Goal: Task Accomplishment & Management: Manage account settings

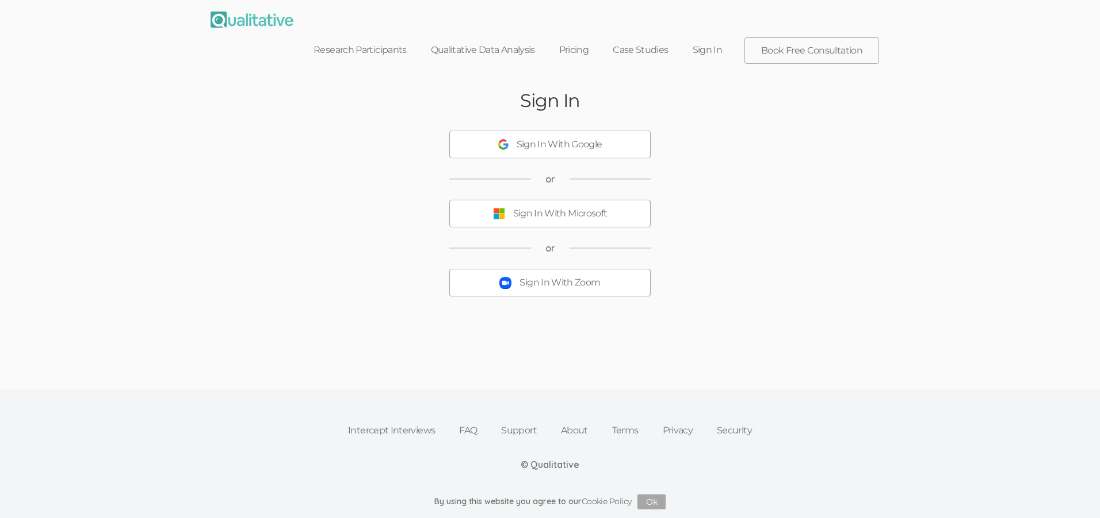
click at [557, 270] on button "Sign In With Zoom" at bounding box center [549, 283] width 201 height 28
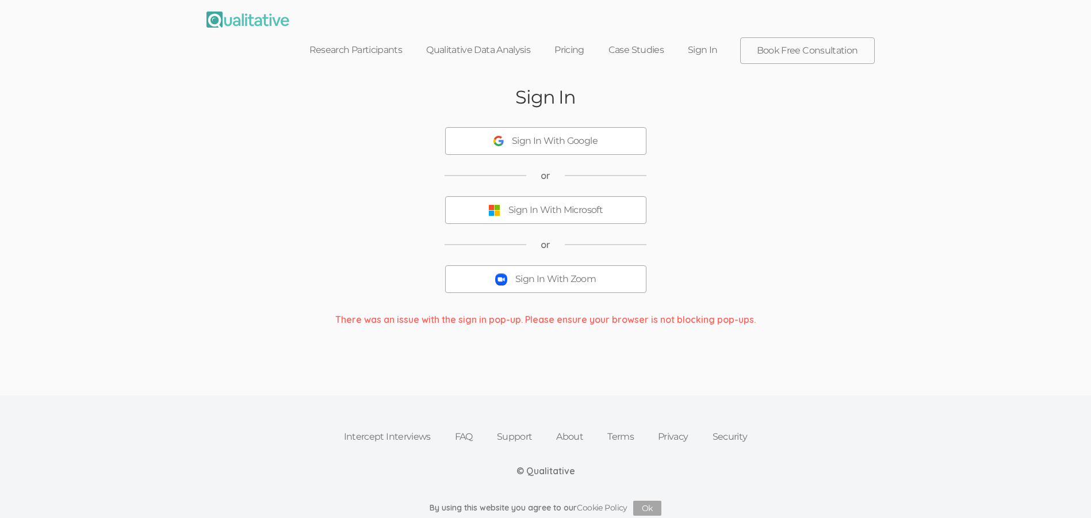
click at [547, 273] on div "Sign In With Zoom" at bounding box center [555, 279] width 81 height 13
click at [530, 141] on div "Sign In With Google" at bounding box center [555, 141] width 86 height 13
click at [695, 50] on link "Sign In" at bounding box center [703, 49] width 54 height 25
click at [546, 275] on div "Sign In With Zoom" at bounding box center [555, 279] width 81 height 13
click at [525, 284] on div "Sign In With Zoom" at bounding box center [555, 279] width 81 height 13
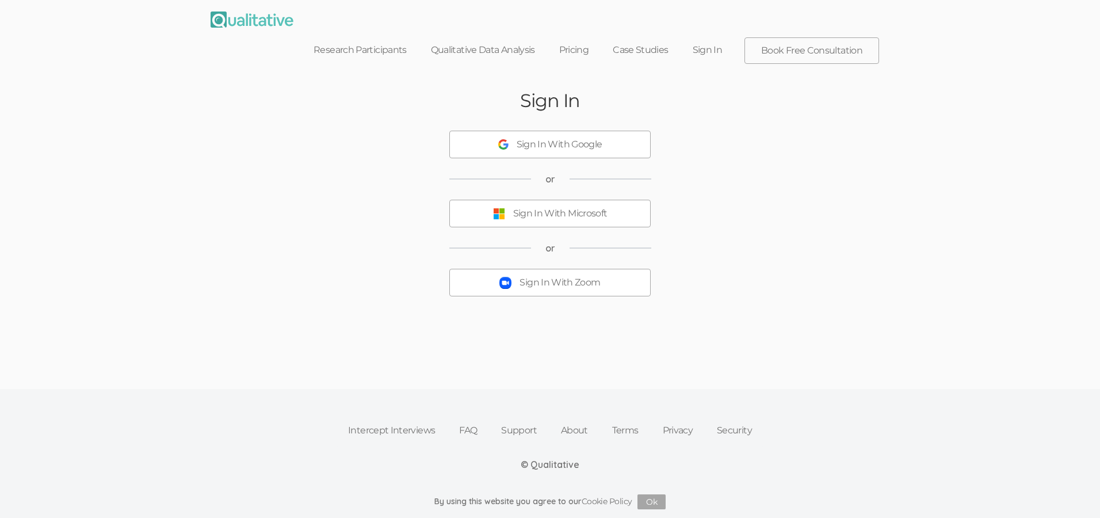
click at [710, 49] on link "Sign In" at bounding box center [708, 49] width 54 height 25
click at [555, 151] on button "Sign In With Google" at bounding box center [549, 145] width 201 height 28
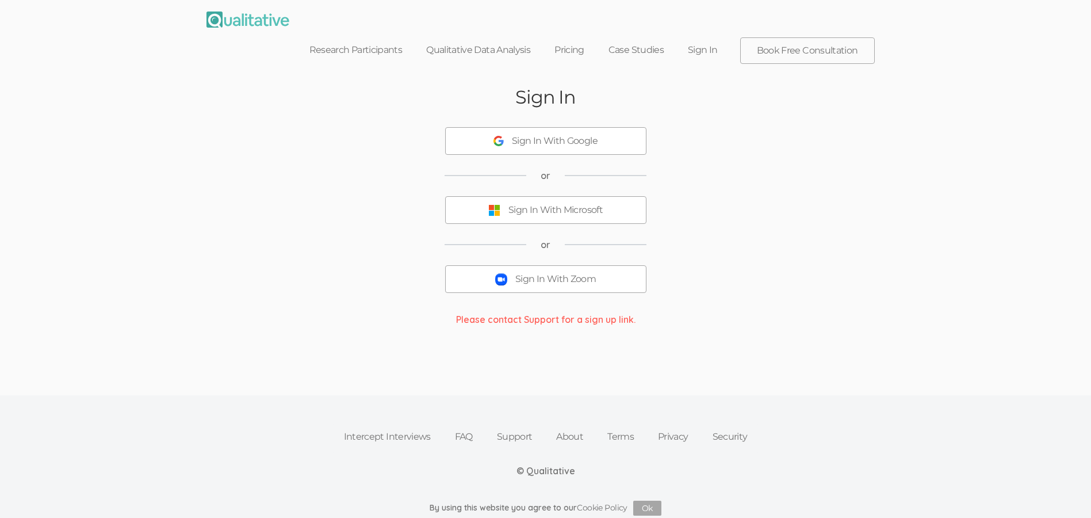
click at [543, 277] on div "Sign In With Zoom" at bounding box center [555, 279] width 81 height 13
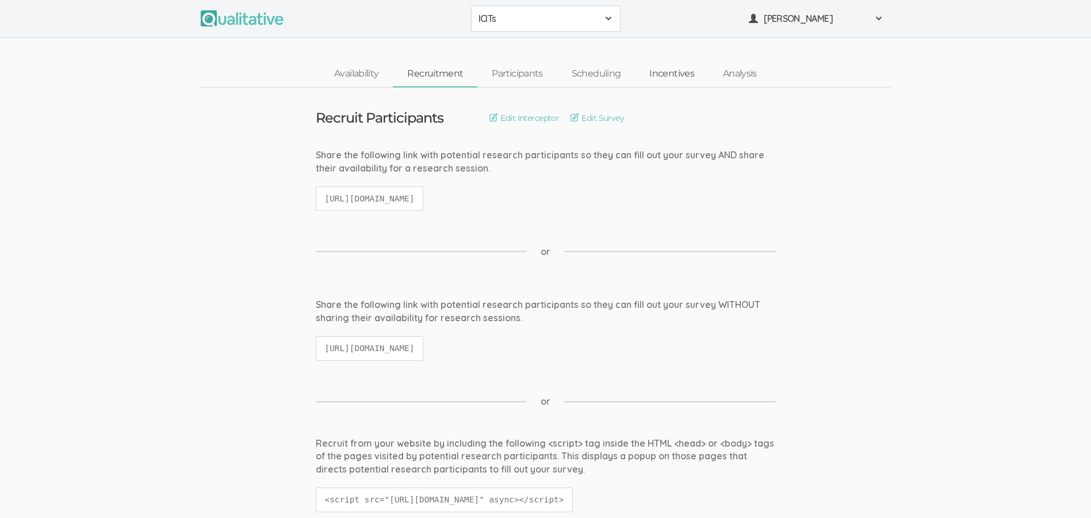
click at [677, 75] on link "Incentives" at bounding box center [672, 74] width 74 height 25
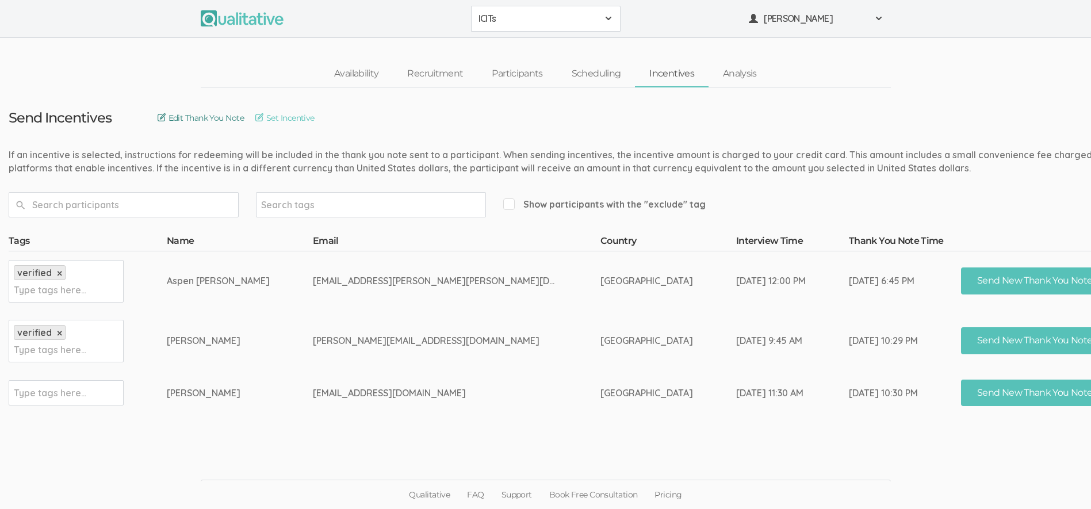
click at [211, 123] on link "Edit Thank You Note" at bounding box center [201, 118] width 86 height 13
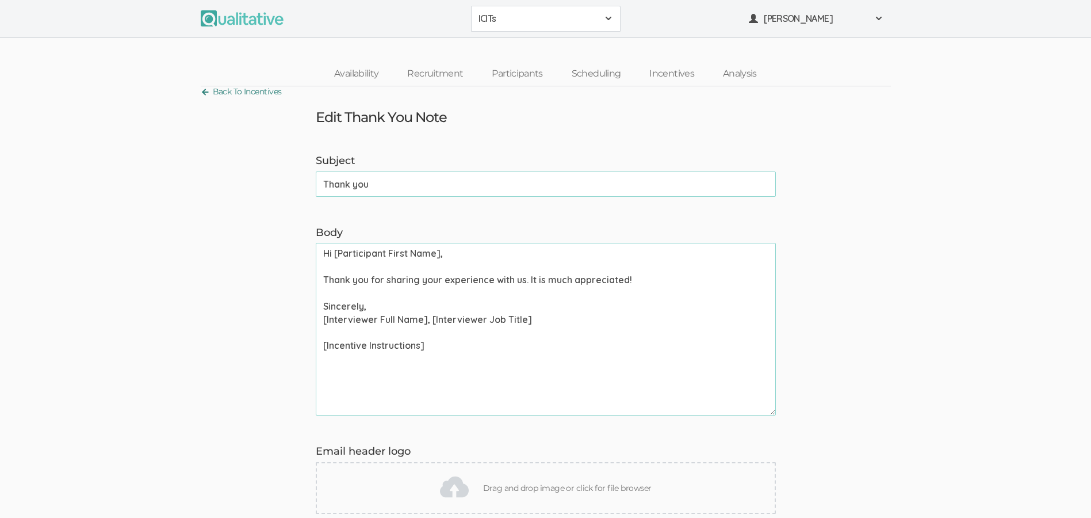
click at [240, 92] on link "Back To Incentives" at bounding box center [241, 92] width 81 height 16
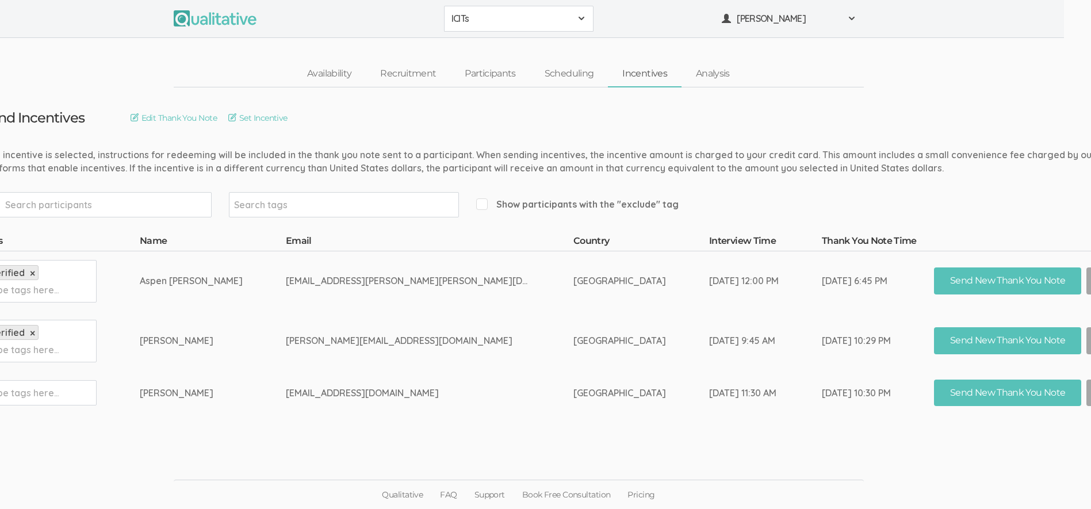
scroll to position [0, 48]
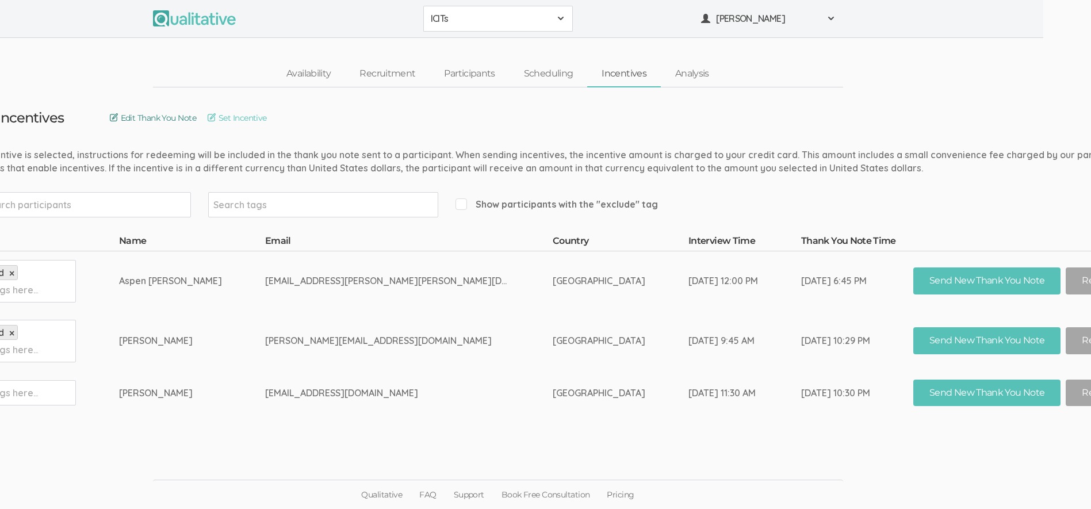
click at [176, 119] on link "Edit Thank You Note" at bounding box center [153, 118] width 86 height 13
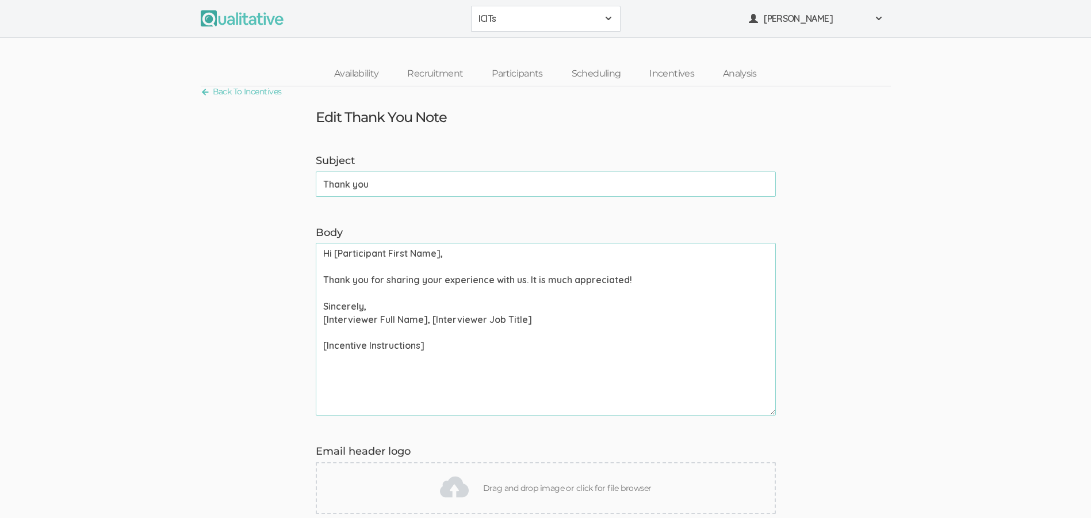
click at [438, 253] on textarea "Hi [Participant First Name], Thank you for sharing your experience with us. It …" at bounding box center [546, 329] width 460 height 173
click at [422, 321] on textarea "Hi [[PERSON_NAME] ], Thank you for sharing your experience with us. It is much …" at bounding box center [546, 329] width 460 height 173
click at [496, 322] on textarea "Hi [[PERSON_NAME] ], Thank you for sharing your experience with us. It is much …" at bounding box center [546, 329] width 460 height 173
click at [418, 350] on textarea "Hi [[PERSON_NAME] ], Thank you for sharing your experience with us. It is much …" at bounding box center [546, 329] width 460 height 173
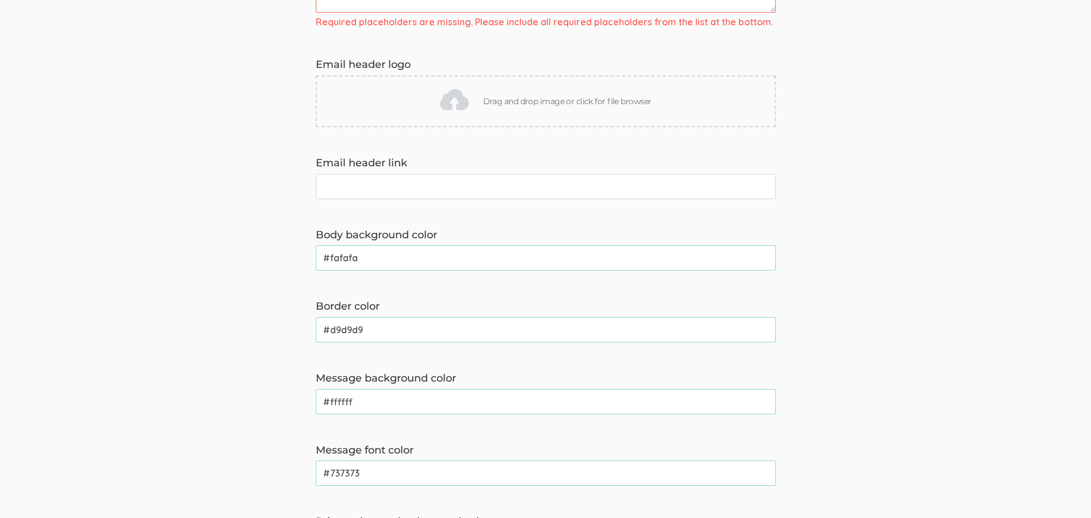
scroll to position [173, 0]
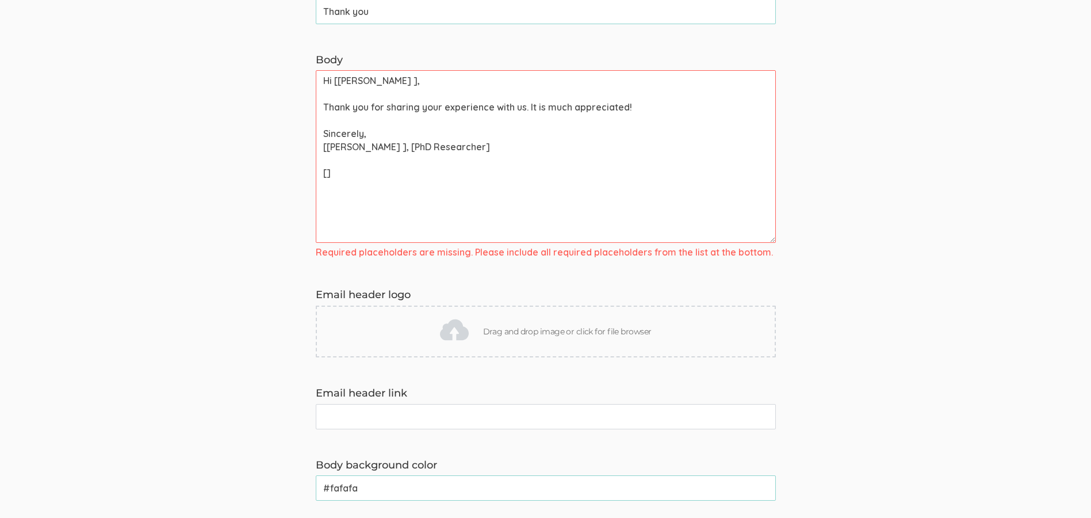
click at [522, 108] on textarea "Hi [[PERSON_NAME] ], Thank you for sharing your experience with us. It is much …" at bounding box center [546, 156] width 460 height 173
click at [329, 175] on textarea "Hi [[PERSON_NAME] ], Thank you for sharing your experience. It is much apprecia…" at bounding box center [546, 156] width 460 height 173
click at [327, 174] on textarea "Hi [[PERSON_NAME] ], Thank you for sharing your experience. It is much apprecia…" at bounding box center [546, 156] width 460 height 173
click at [459, 179] on textarea "Hi [[PERSON_NAME] ], Thank you for sharing your experience. It is much apprecia…" at bounding box center [546, 156] width 460 height 173
click at [522, 123] on textarea "Hi [[PERSON_NAME] ], Thank you for sharing your experience. It is much apprecia…" at bounding box center [546, 156] width 460 height 173
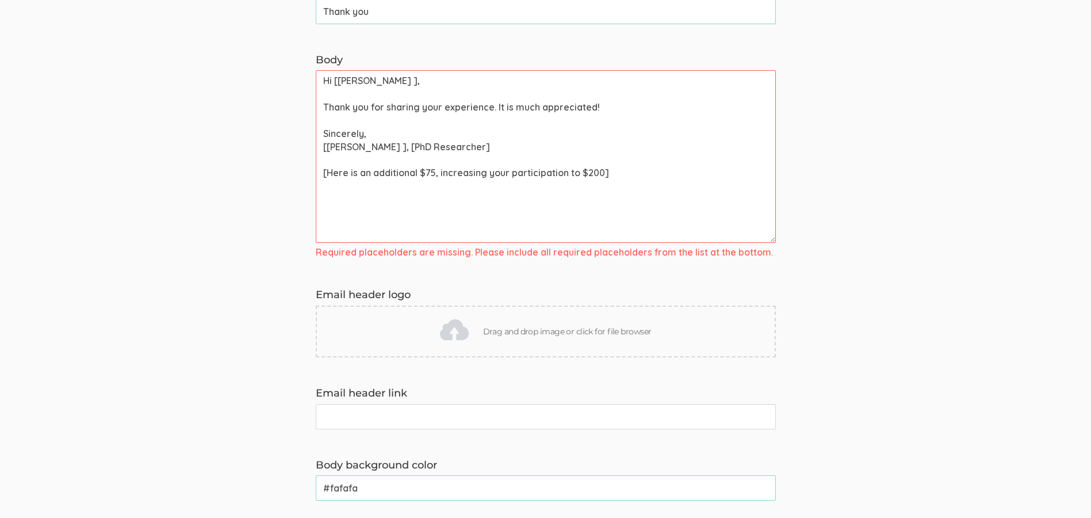
click at [579, 173] on textarea "Hi [[PERSON_NAME] ], Thank you for sharing your experience. It is much apprecia…" at bounding box center [546, 156] width 460 height 173
click at [672, 182] on textarea "Hi [[PERSON_NAME] ], Thank you for sharing your experience. It is much apprecia…" at bounding box center [546, 156] width 460 height 173
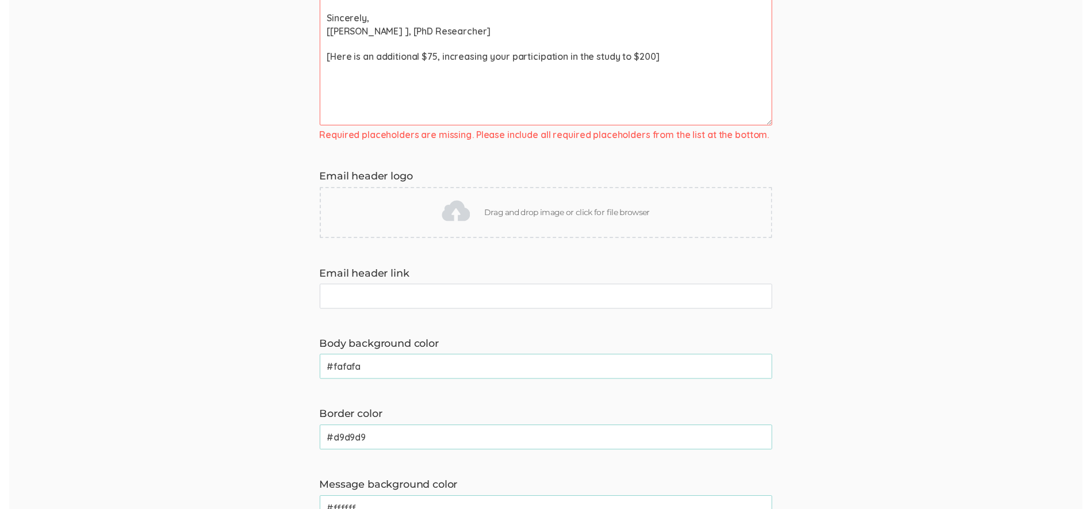
scroll to position [0, 0]
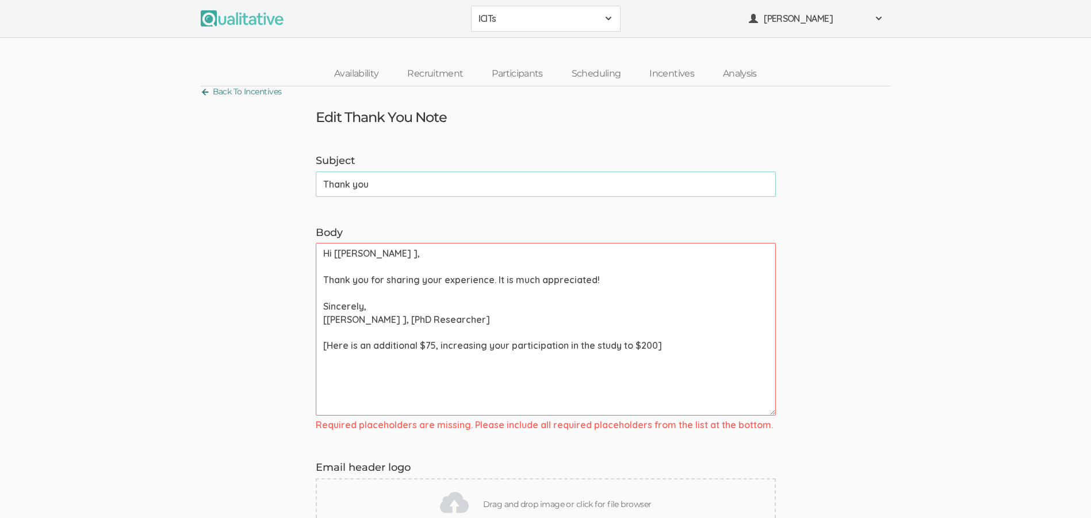
type textarea "Hi [[PERSON_NAME] ], Thank you for sharing your experience. It is much apprecia…"
click at [247, 90] on link "Back To Incentives" at bounding box center [241, 92] width 81 height 16
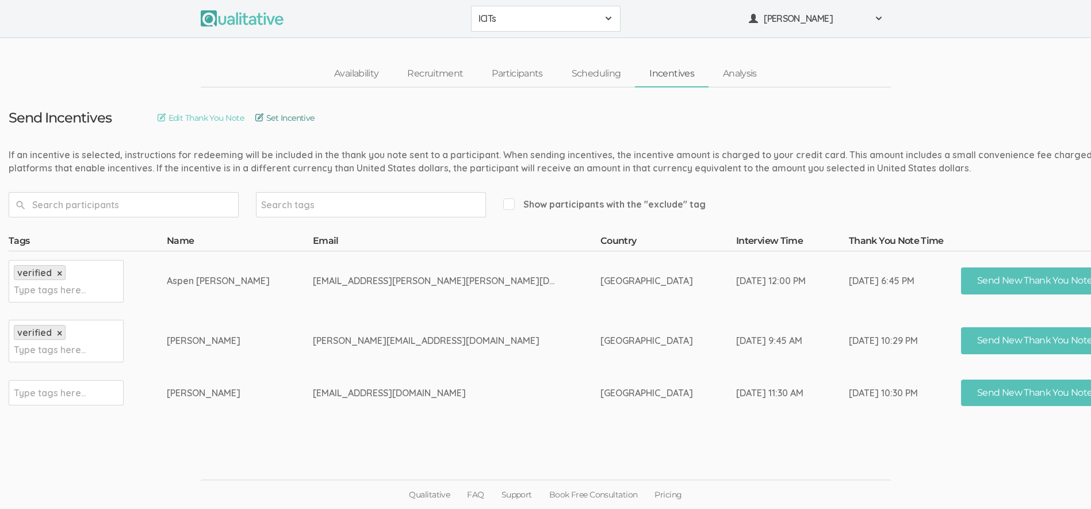
click at [291, 116] on link "Set Incentive" at bounding box center [284, 118] width 59 height 13
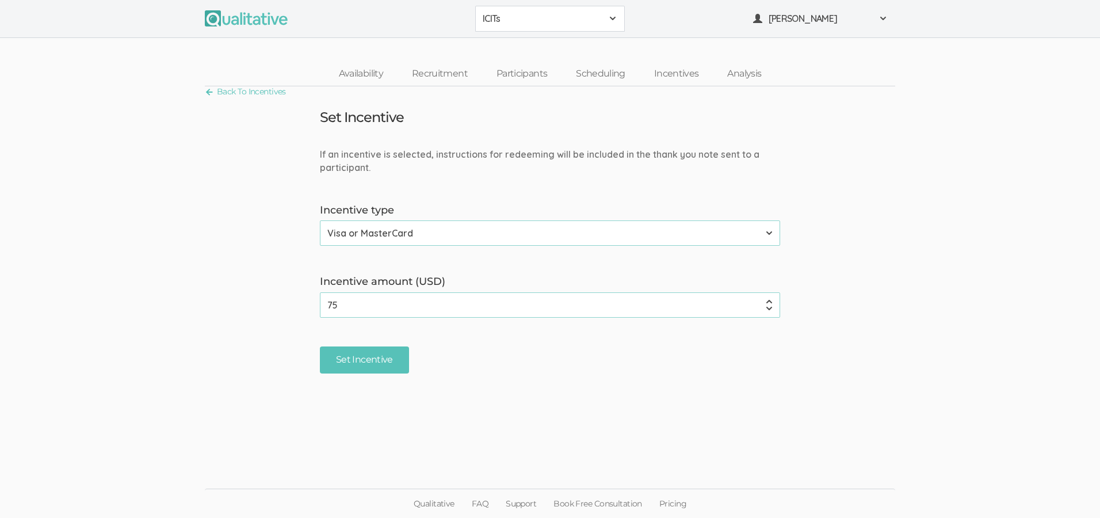
click at [347, 301] on input "75" at bounding box center [550, 304] width 460 height 25
type input "7"
type input "200"
click at [360, 364] on input "Set Incentive" at bounding box center [364, 359] width 89 height 27
click at [368, 296] on input "200" at bounding box center [550, 304] width 460 height 25
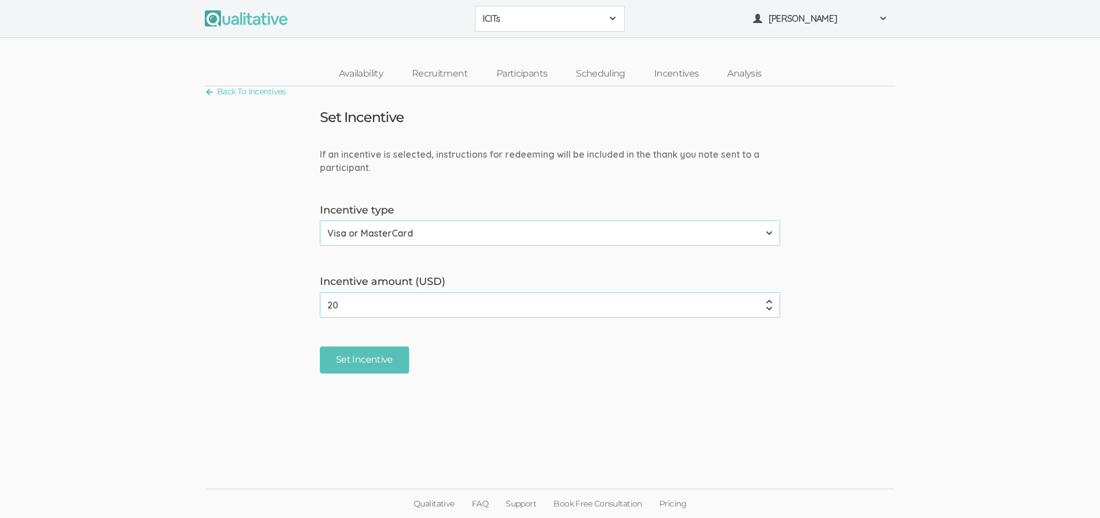
type input "2"
type input "75"
click at [373, 357] on input "Set Incentive" at bounding box center [364, 359] width 89 height 27
click at [261, 94] on link "Back To Incentives" at bounding box center [245, 92] width 81 height 16
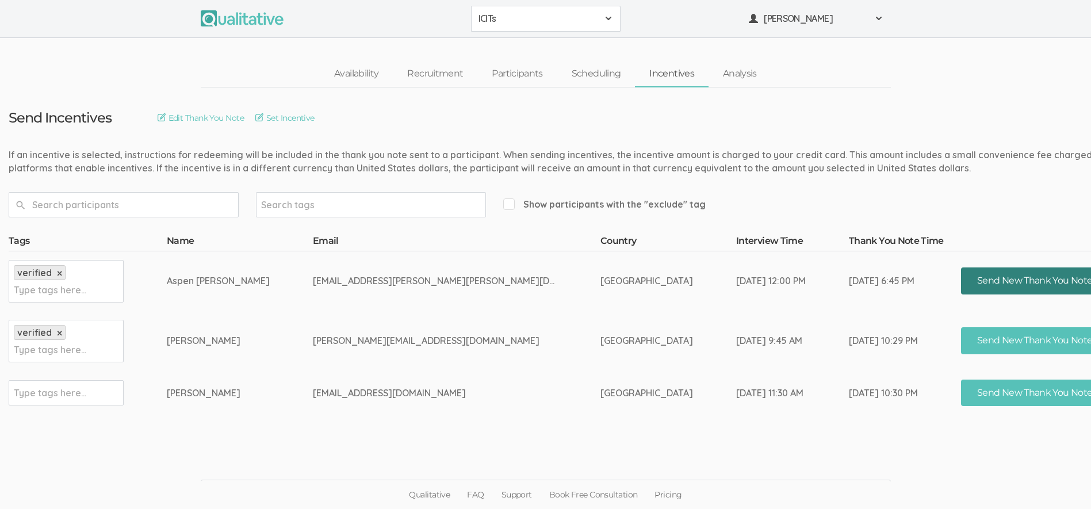
click at [961, 278] on button "Send New Thank You Note" at bounding box center [1034, 280] width 147 height 27
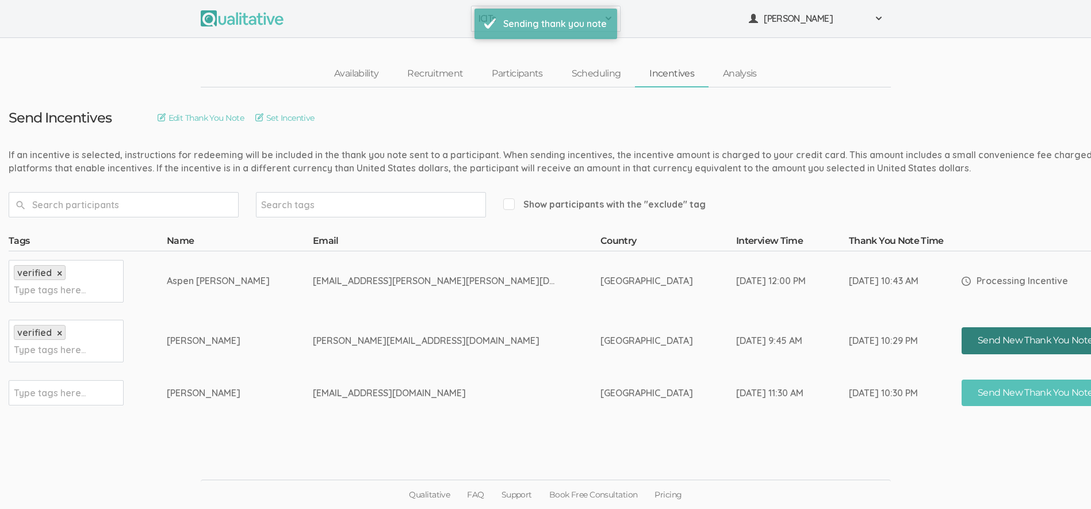
click at [962, 343] on button "Send New Thank You Note" at bounding box center [1035, 340] width 147 height 27
click at [282, 119] on link "Set Incentive" at bounding box center [284, 118] width 59 height 13
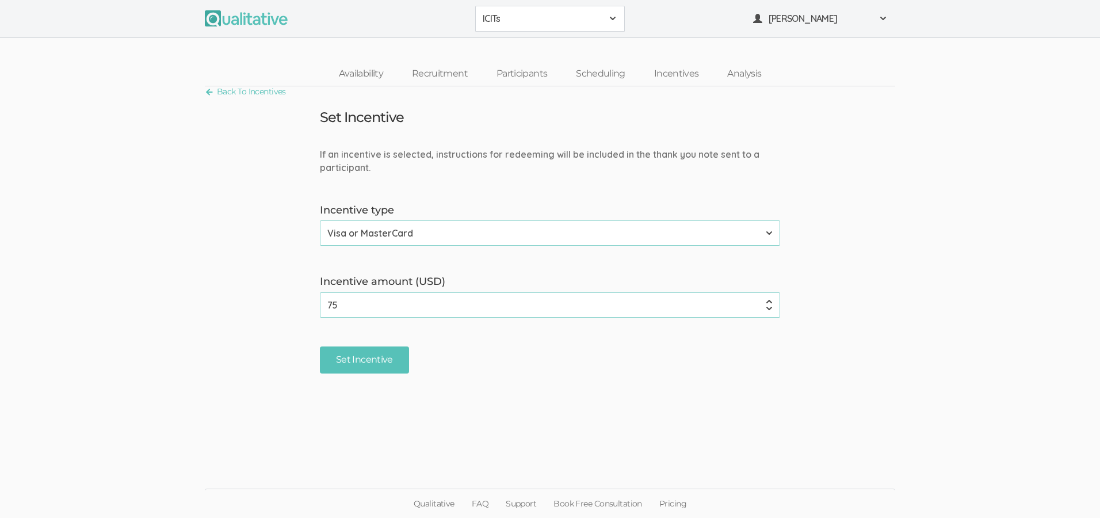
click at [339, 309] on input "75" at bounding box center [550, 304] width 460 height 25
type input "7"
type input "200"
click at [373, 356] on input "Set Incentive" at bounding box center [364, 359] width 89 height 27
click at [234, 94] on link "Back To Incentives" at bounding box center [245, 92] width 81 height 16
